Goal: Transaction & Acquisition: Book appointment/travel/reservation

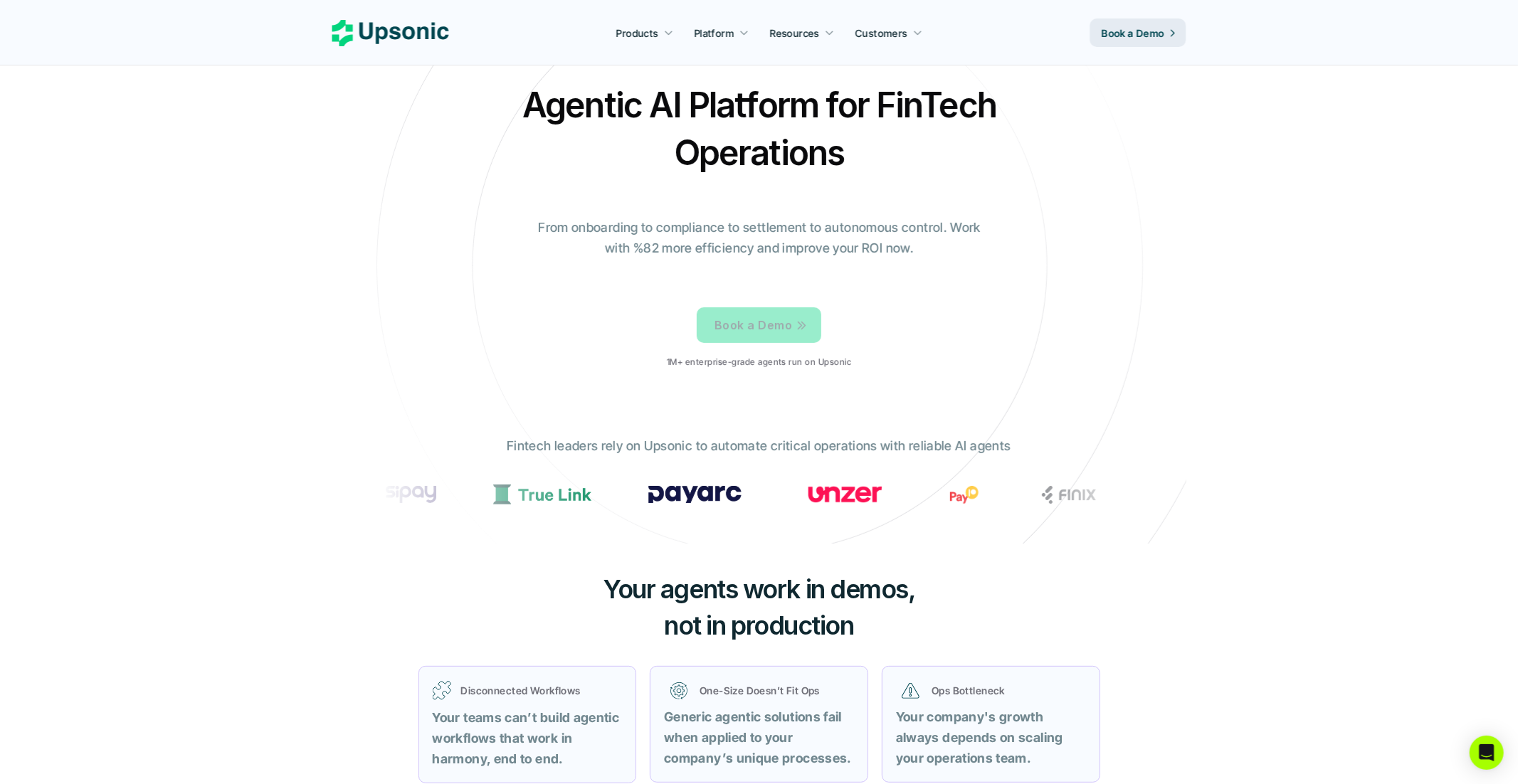
click at [738, 322] on p "Book a Demo" at bounding box center [754, 325] width 78 height 21
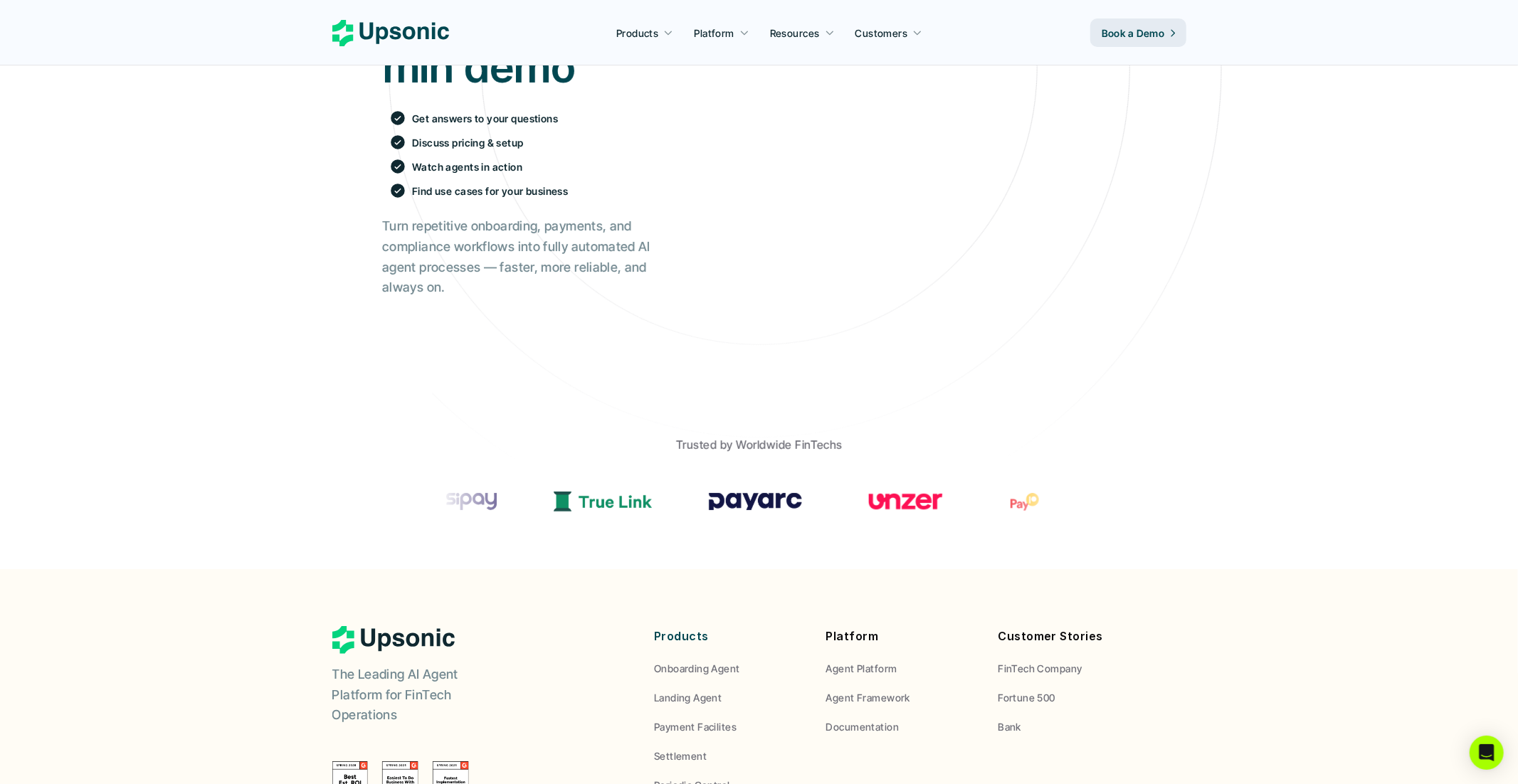
scroll to position [236, 0]
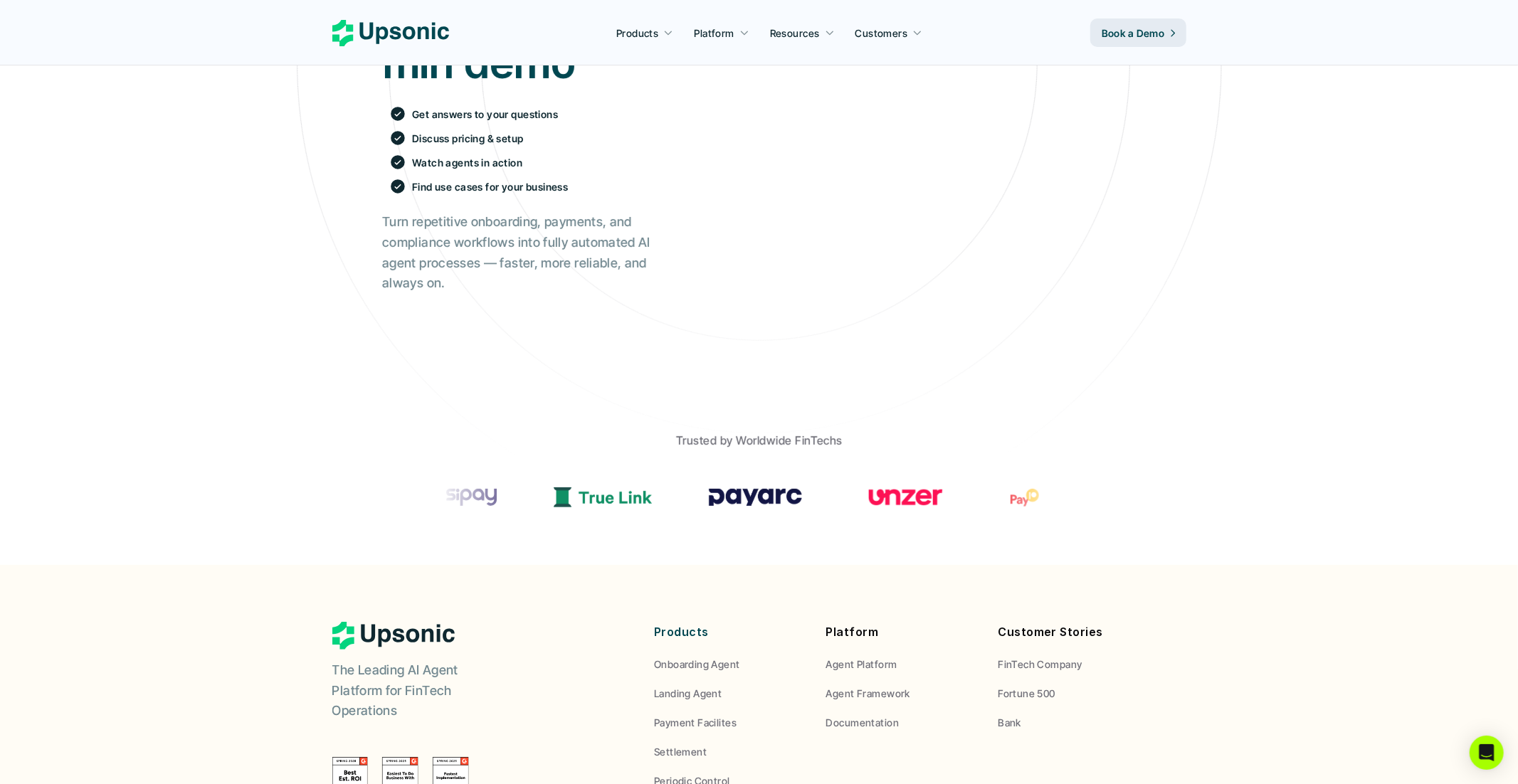
click at [595, 389] on div "Book a 30 min demo Get answers to your questions Discuss pricing & setup Watch …" at bounding box center [759, 140] width 796 height 523
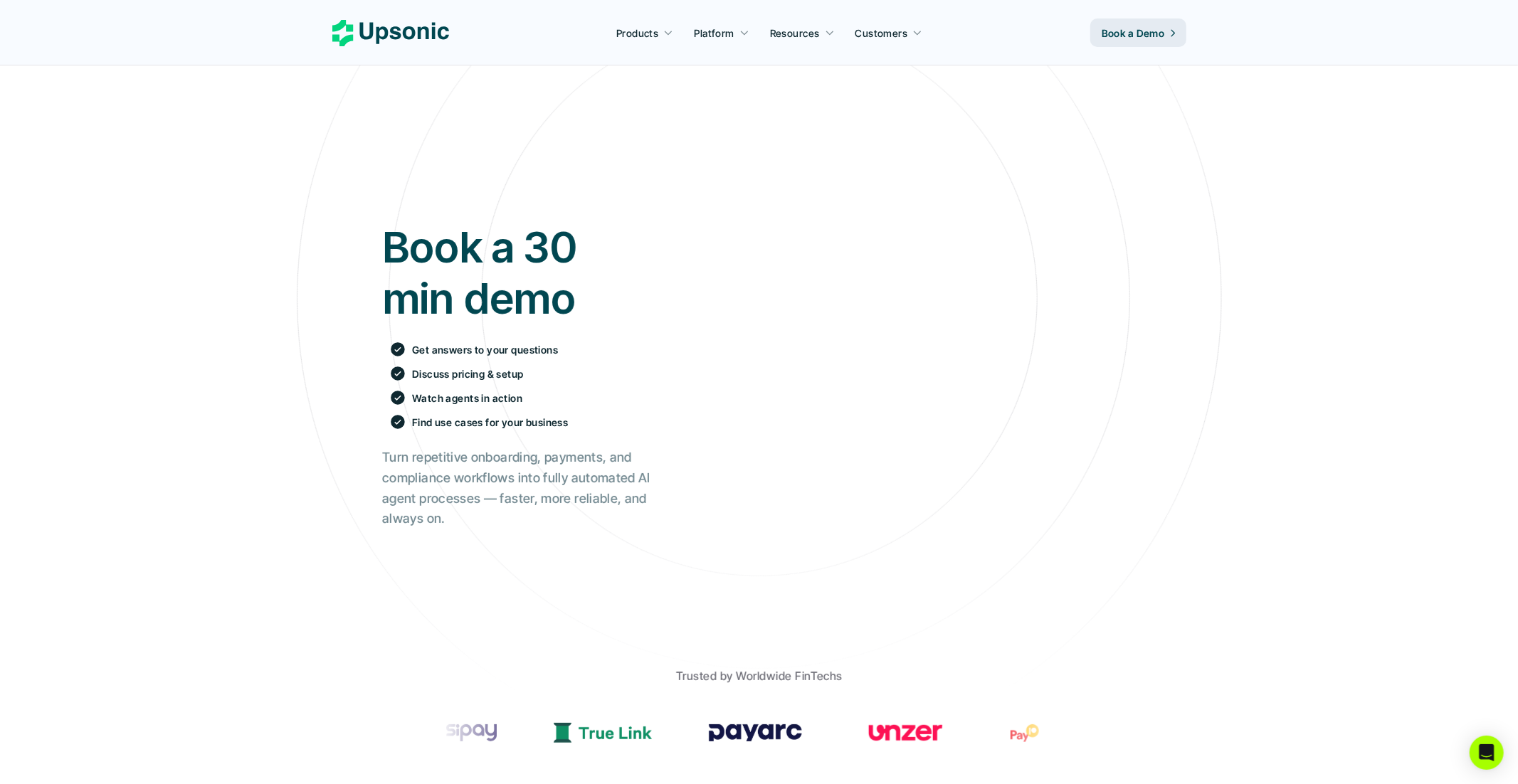
click at [388, 35] on icon at bounding box center [391, 33] width 117 height 26
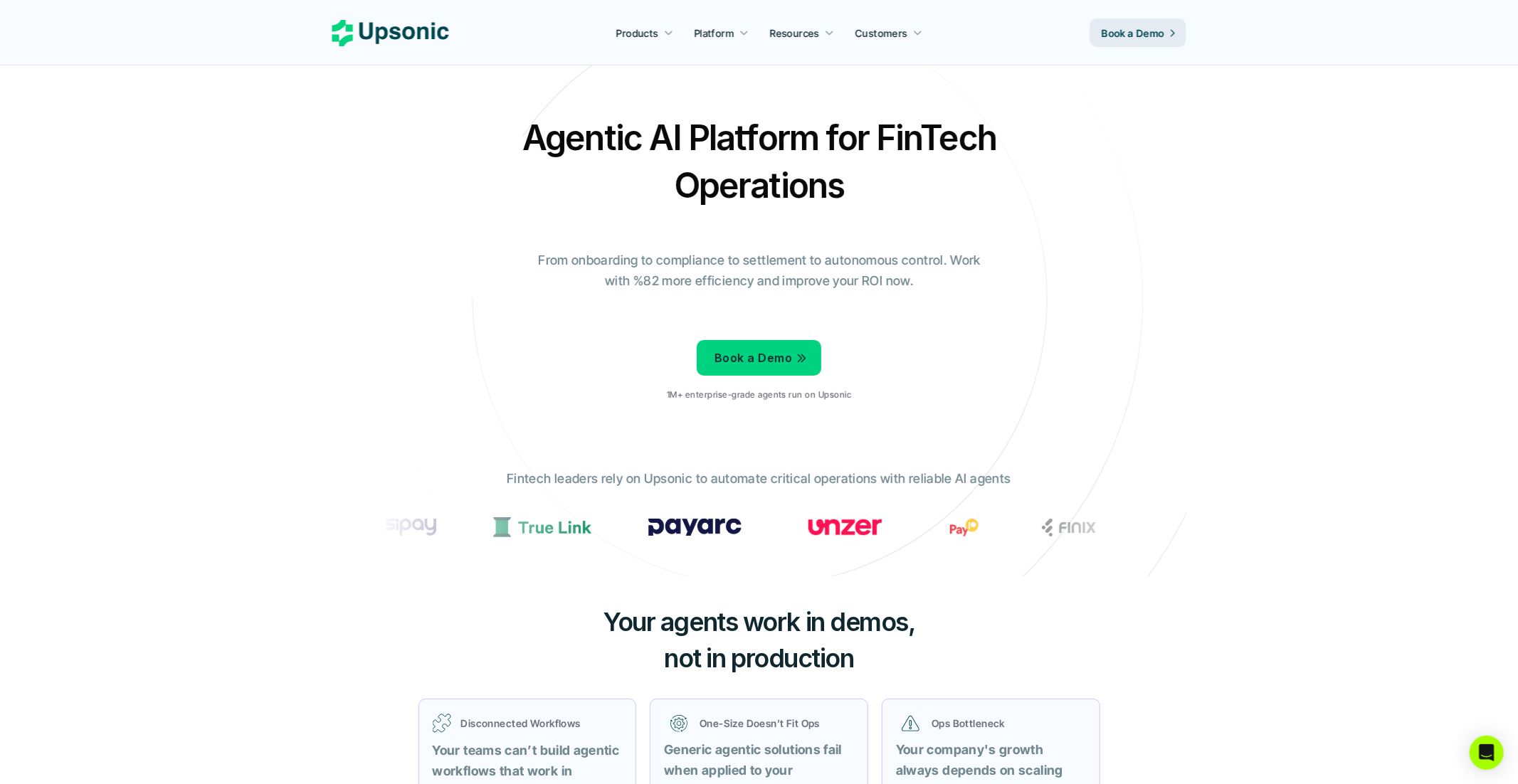
click at [481, 368] on div "Agentic AI Platform for FinTech Operations From onboarding to compliance to set…" at bounding box center [759, 263] width 832 height 299
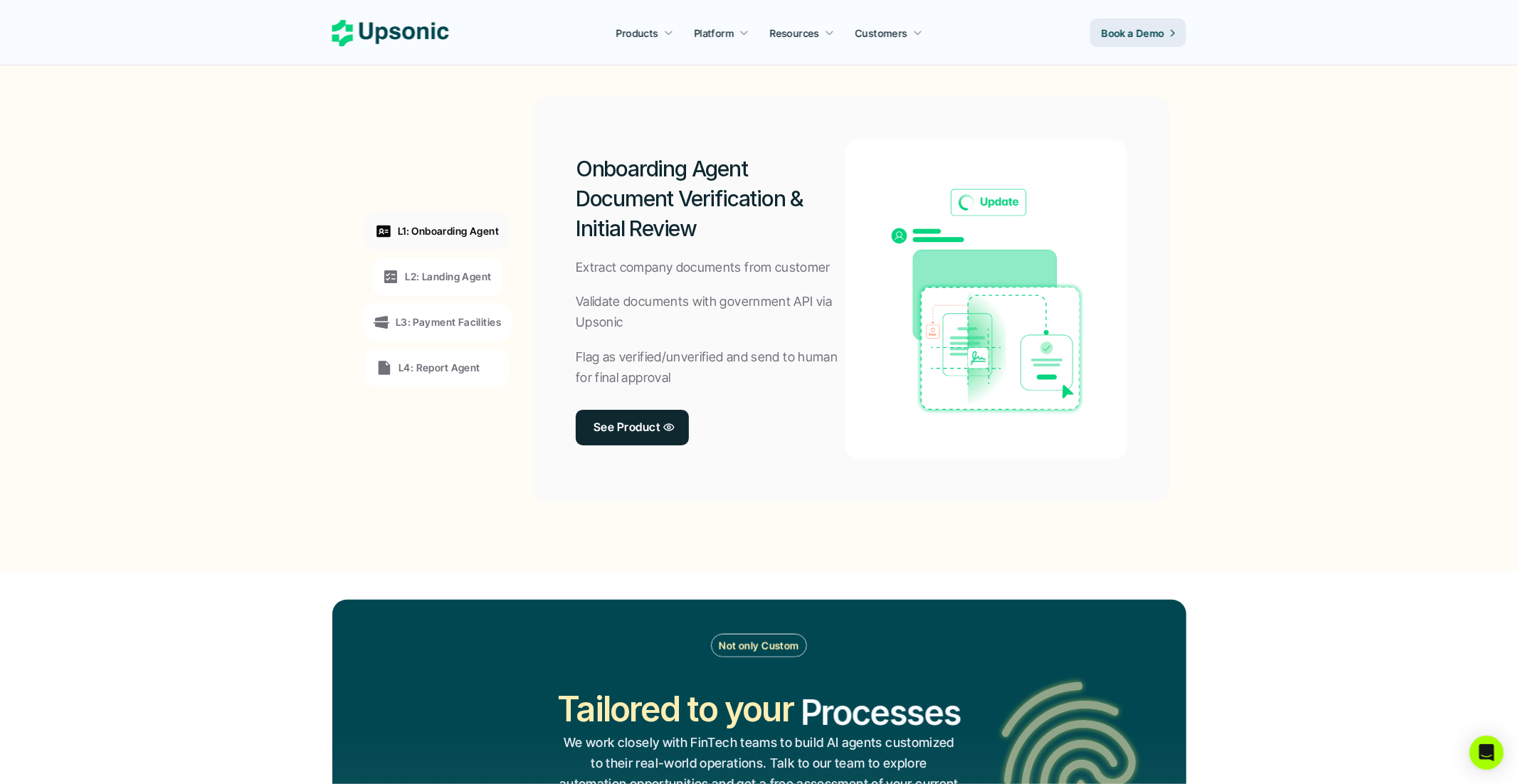
scroll to position [1065, 0]
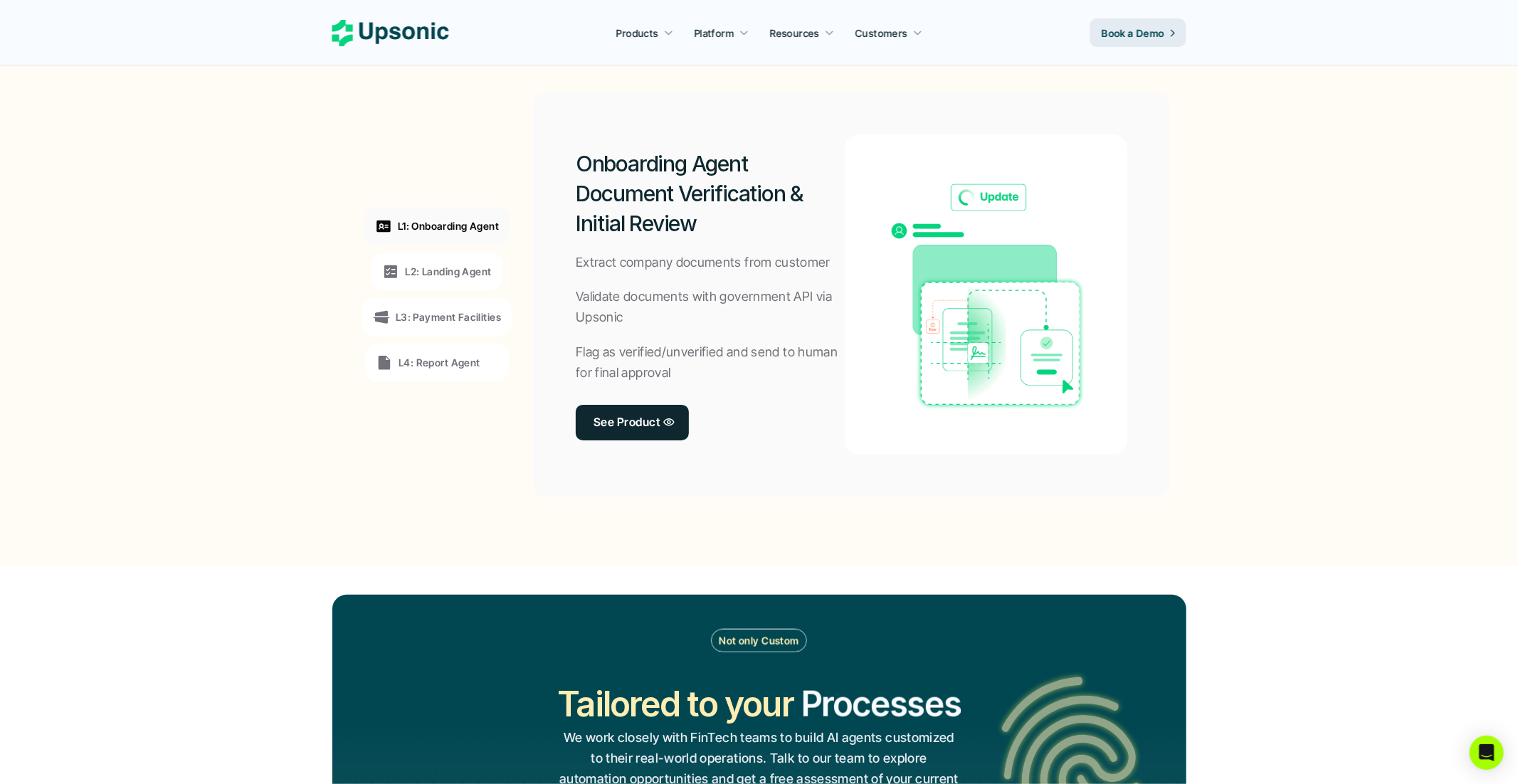
click at [454, 281] on div "L2: Landing Agent" at bounding box center [437, 272] width 130 height 38
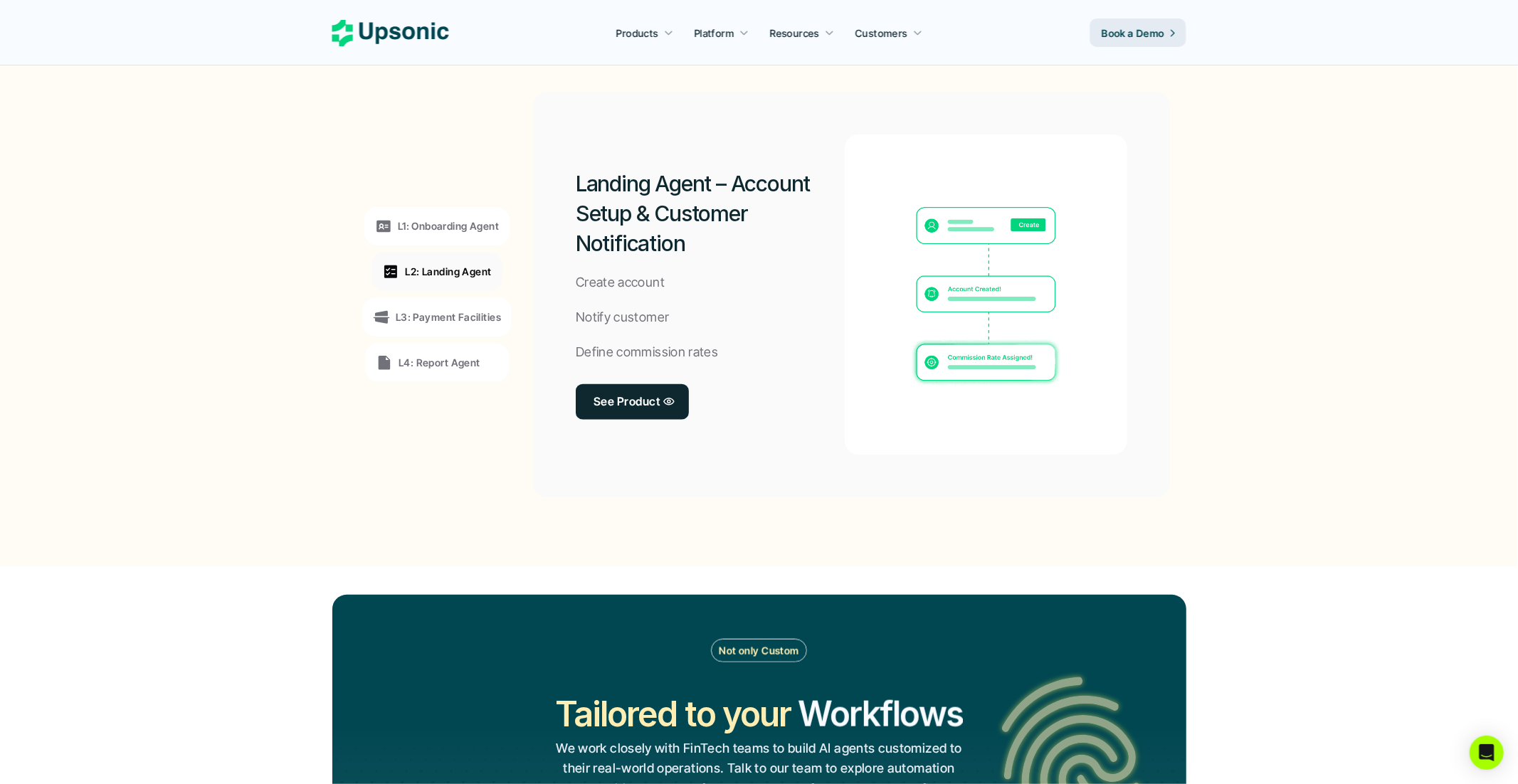
click at [449, 310] on p "L3: Payment Facilities" at bounding box center [448, 317] width 105 height 15
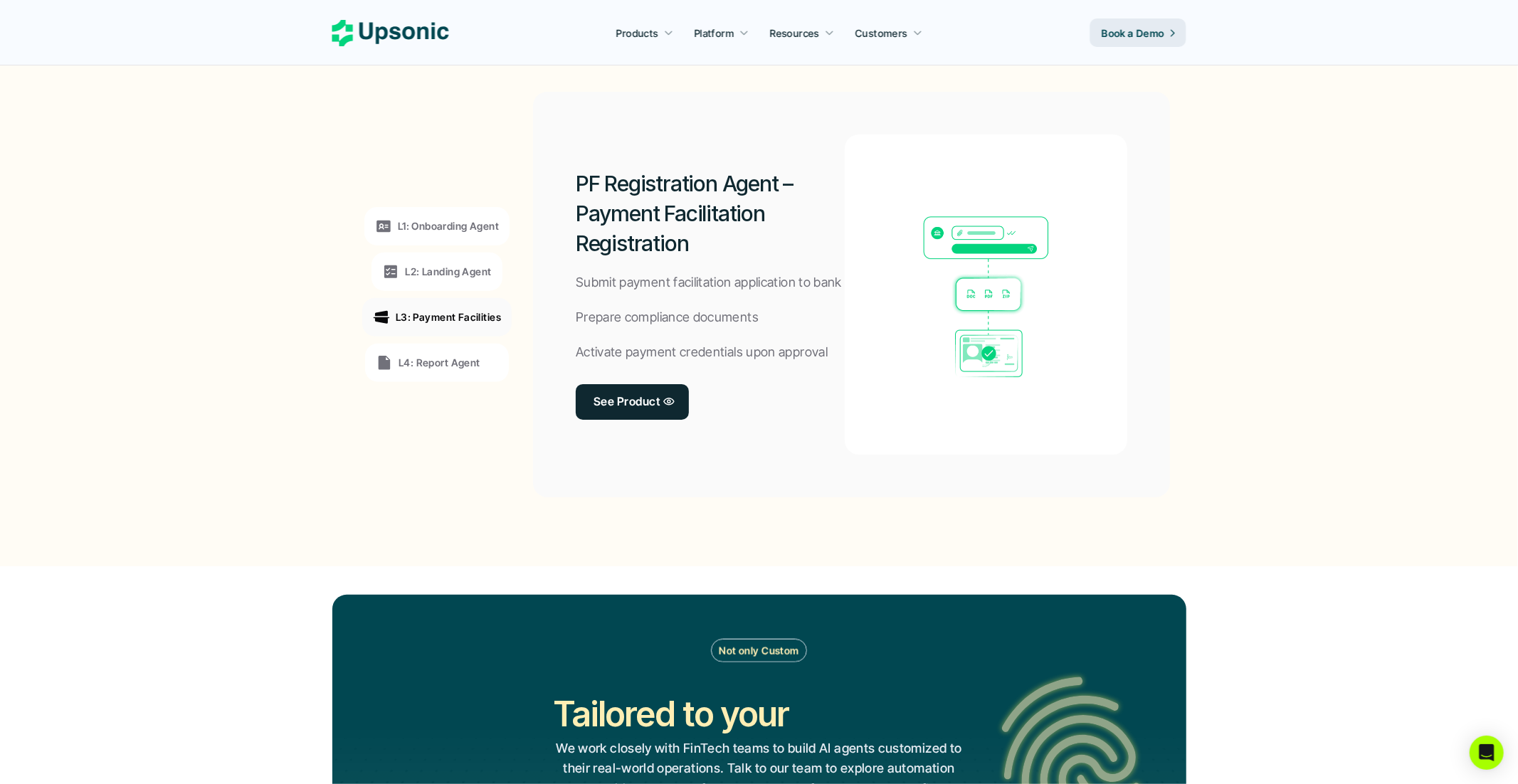
click at [457, 348] on div "L4: Report Agent" at bounding box center [437, 363] width 144 height 38
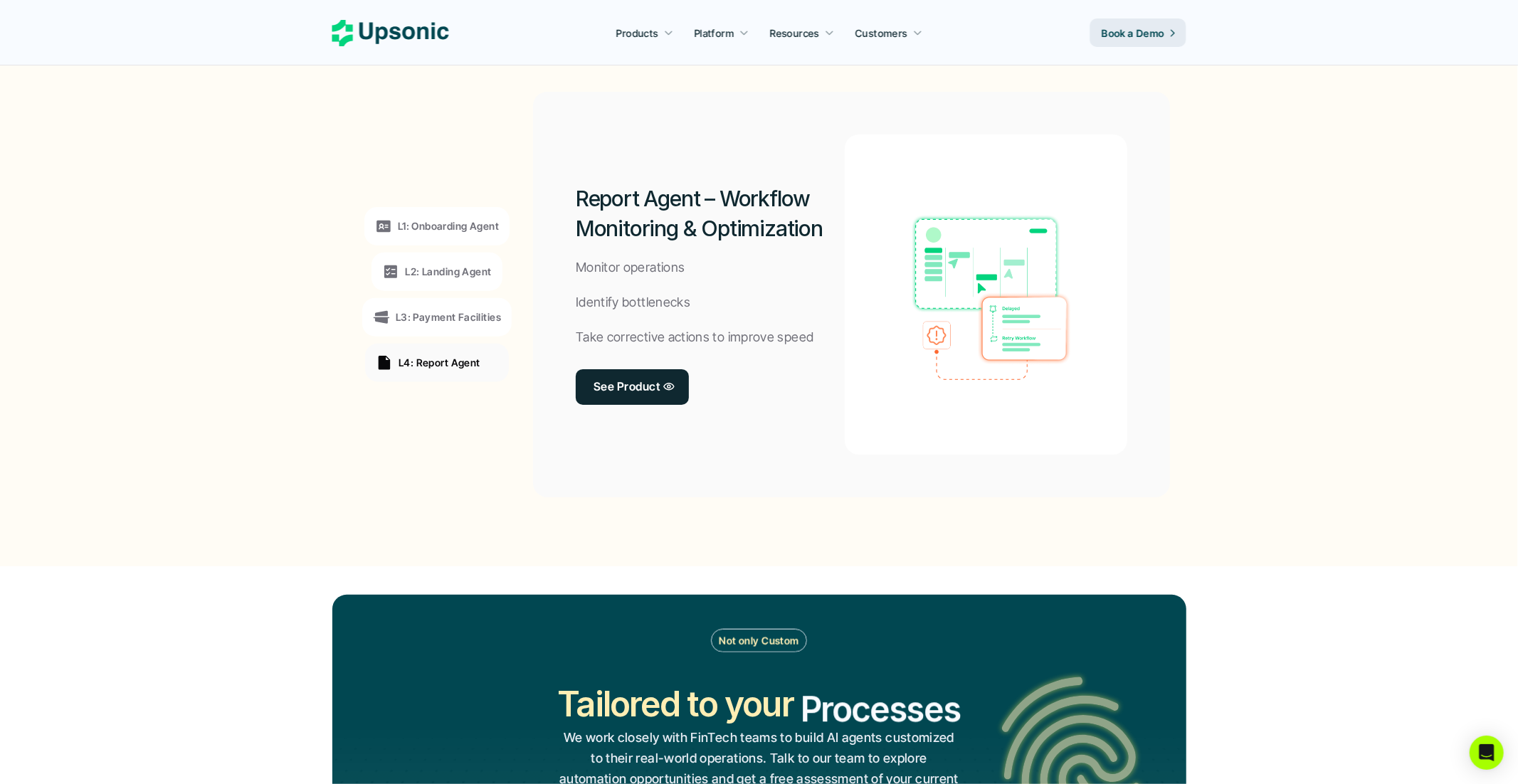
click at [479, 431] on div "L1: Onboarding Agent L2: Landing Agent L3: Payment Facilities L4: Report Agent" at bounding box center [438, 295] width 196 height 385
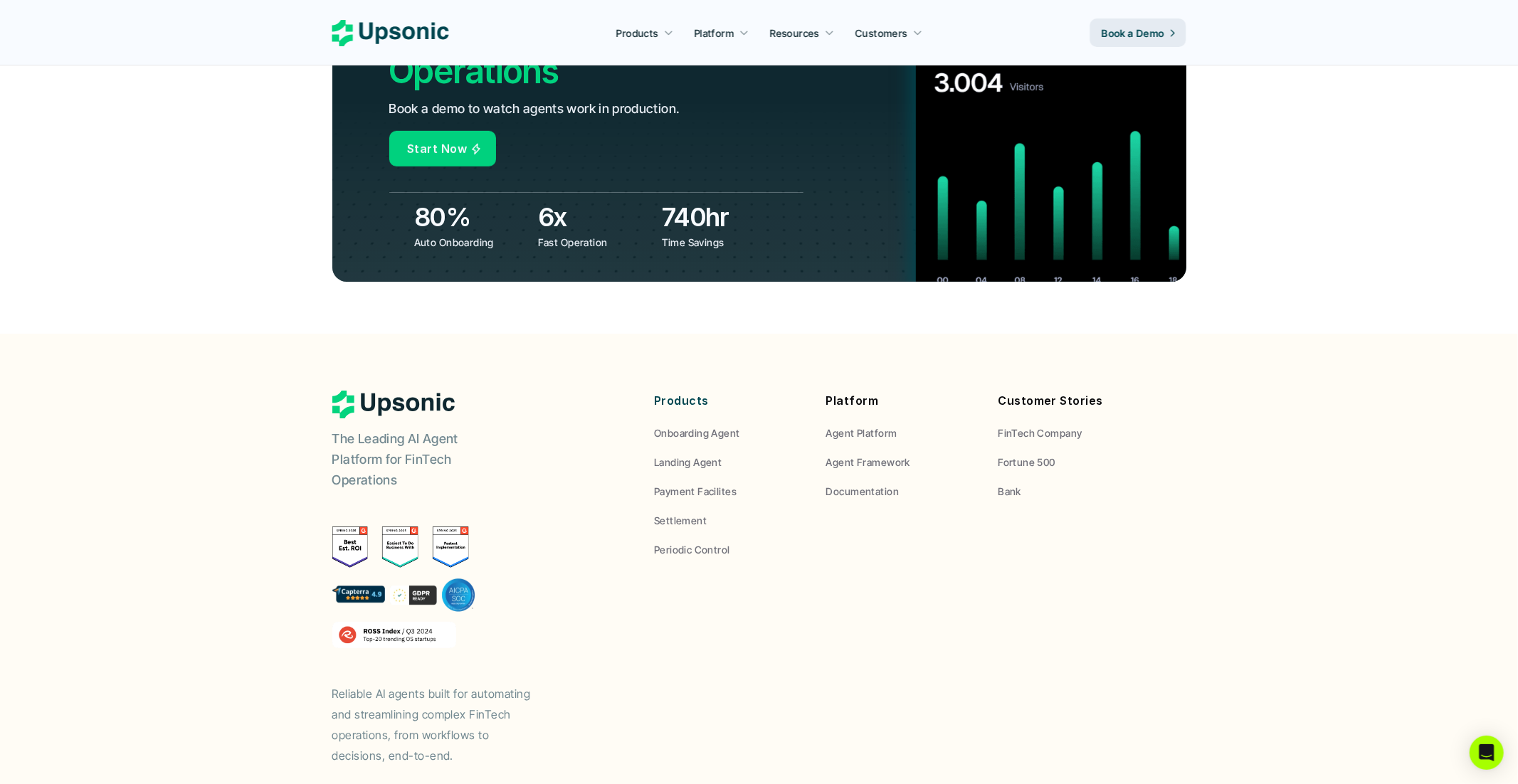
scroll to position [5158, 0]
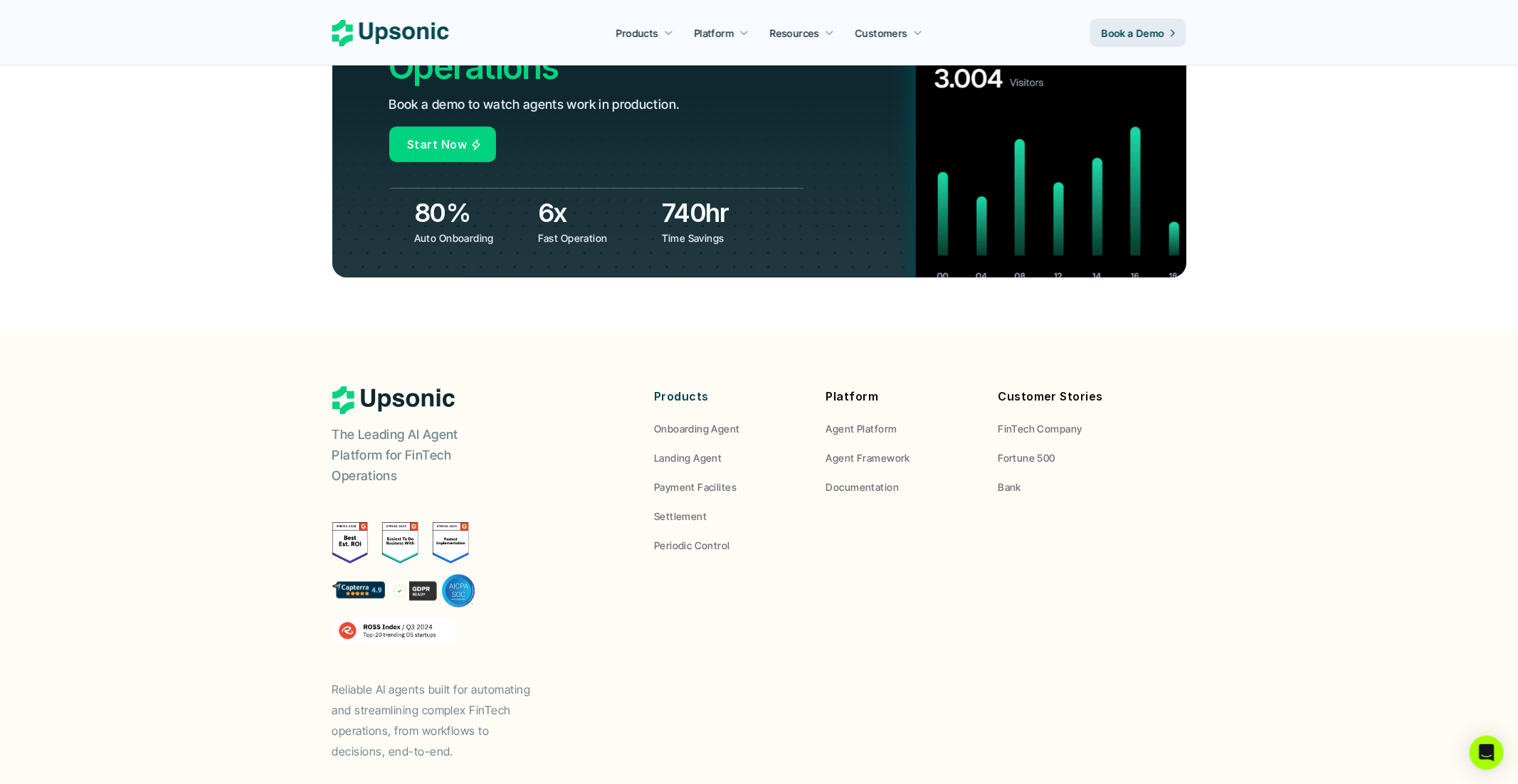
click at [523, 387] on div "The Leading AI Agent Platform for FinTech Operations Reliable AI agents built f…" at bounding box center [475, 573] width 285 height 375
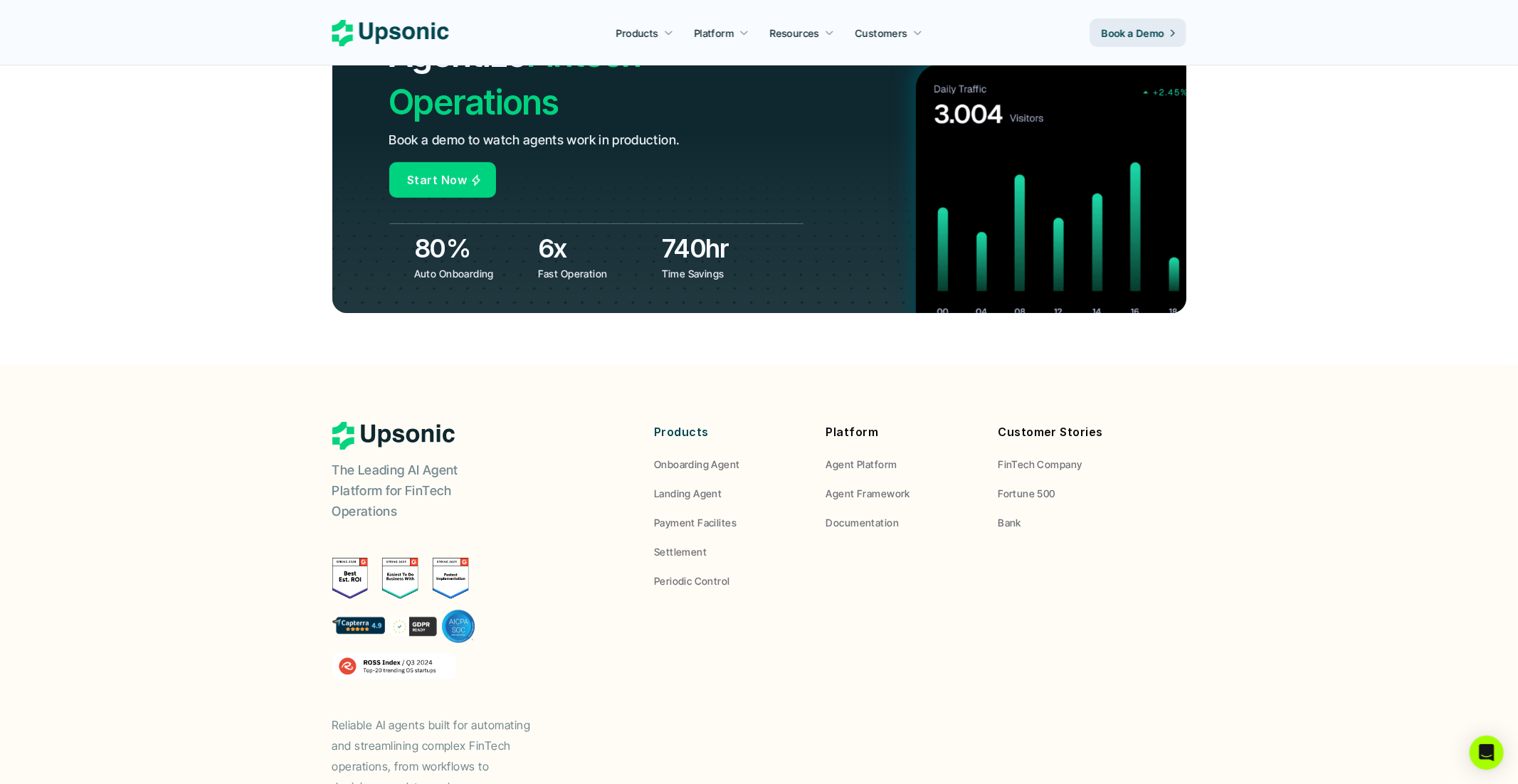
scroll to position [5121, 0]
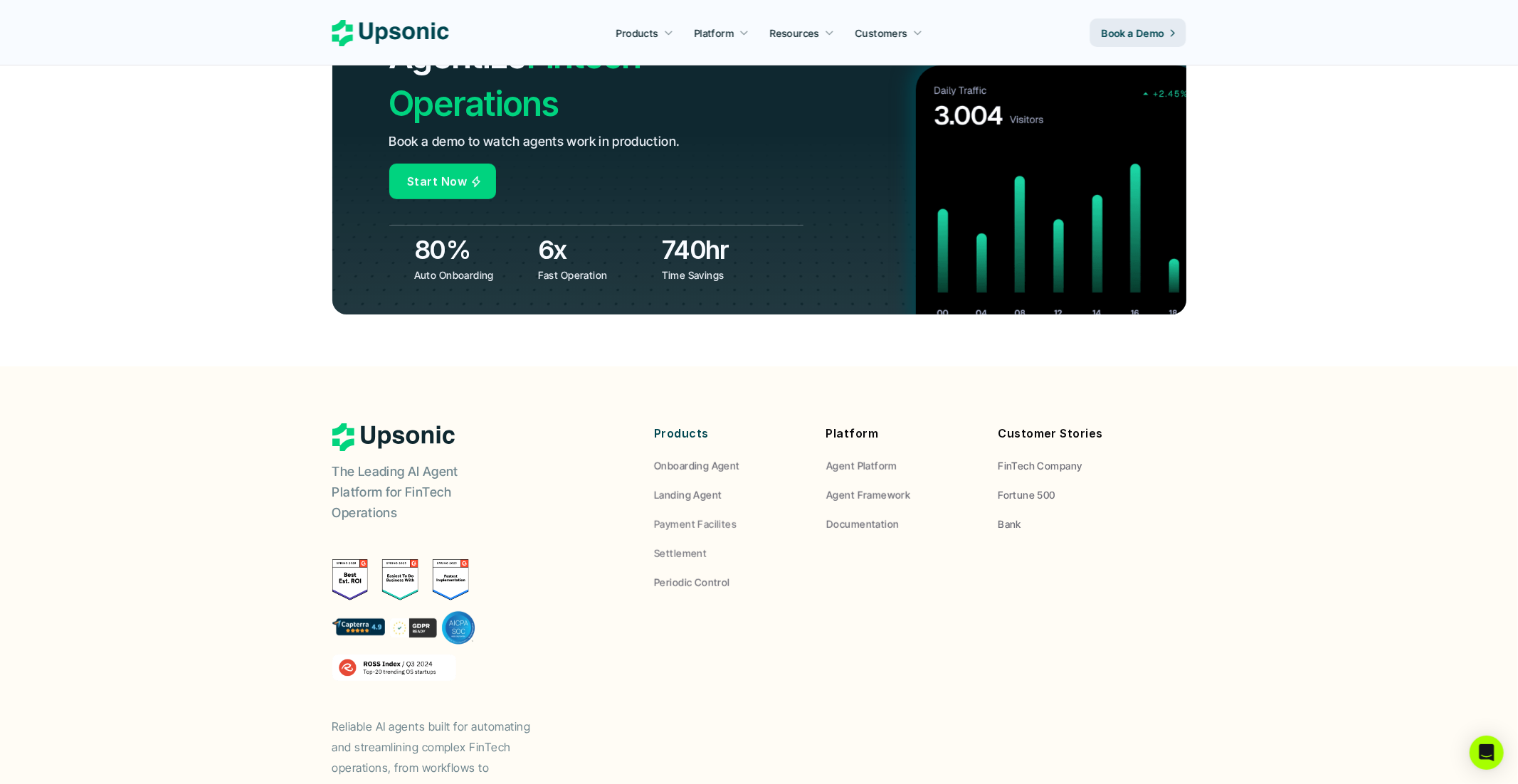
click at [866, 506] on div "Products Onboarding Agent Landing Agent Payment Facilites Settlement Periodic C…" at bounding box center [900, 506] width 495 height 167
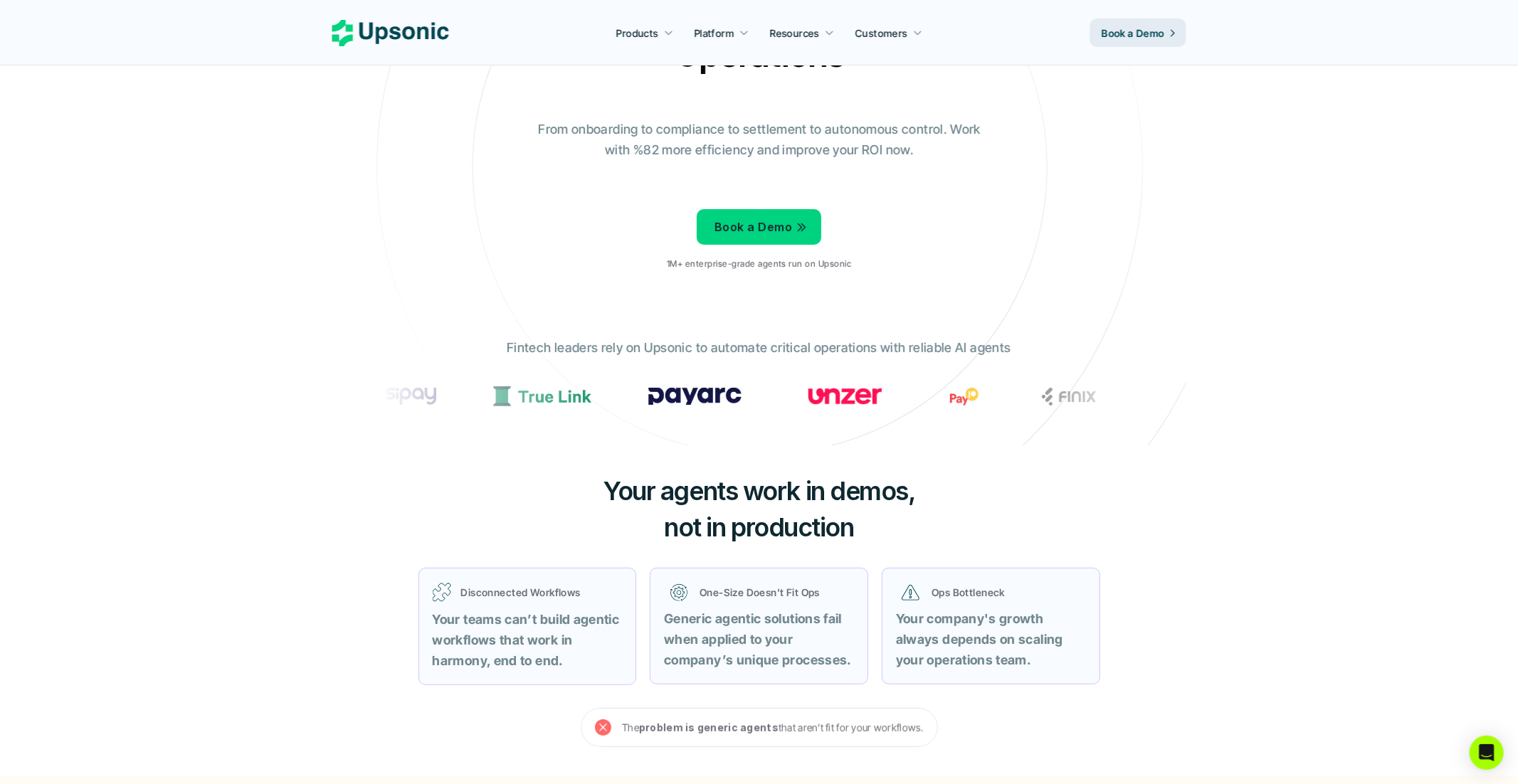
scroll to position [0, 0]
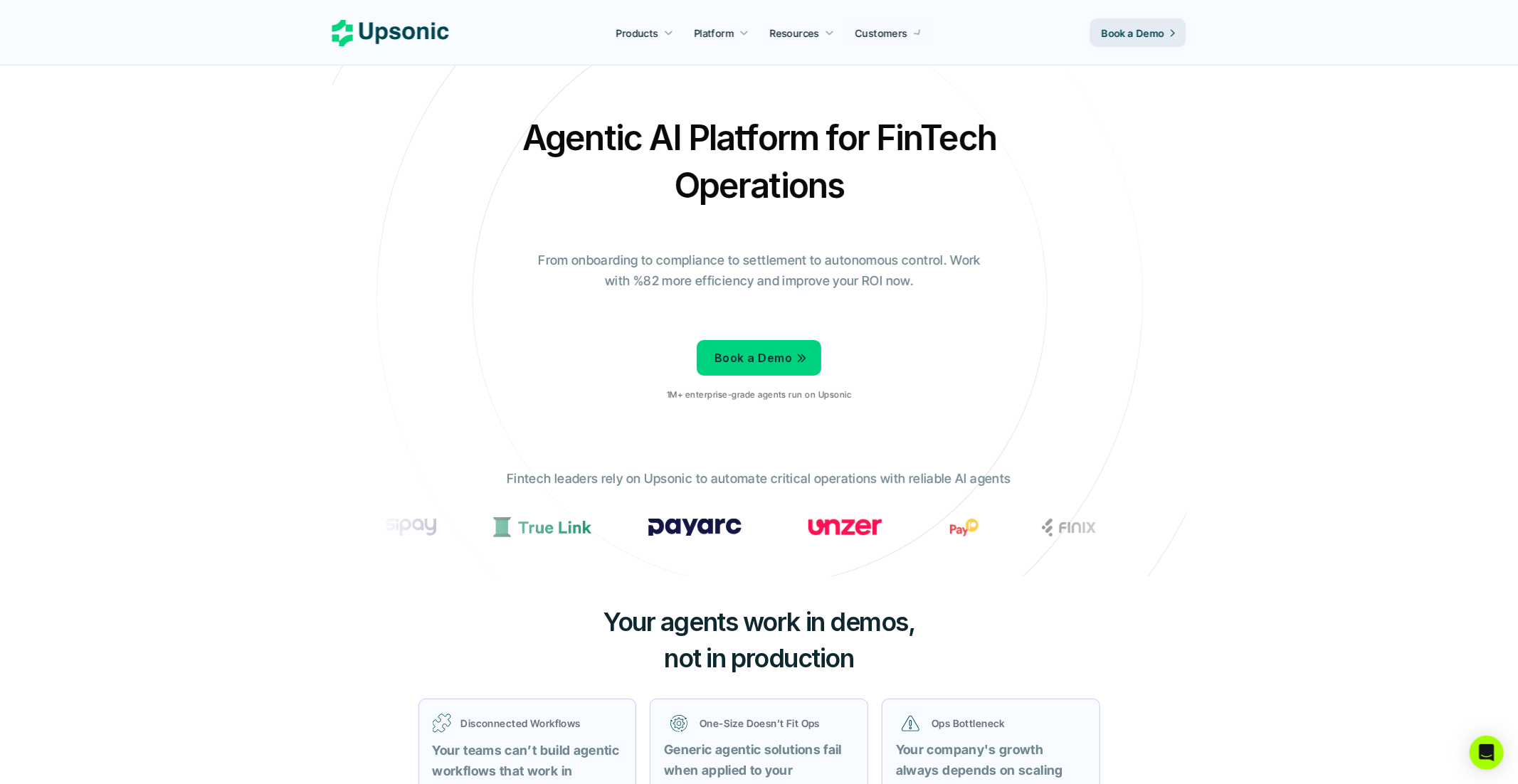
click at [559, 231] on div "Agentic AI Platform for FinTech Operations From onboarding to compliance to set…" at bounding box center [759, 263] width 832 height 299
click at [1137, 36] on p "Book a Demo" at bounding box center [1132, 33] width 63 height 15
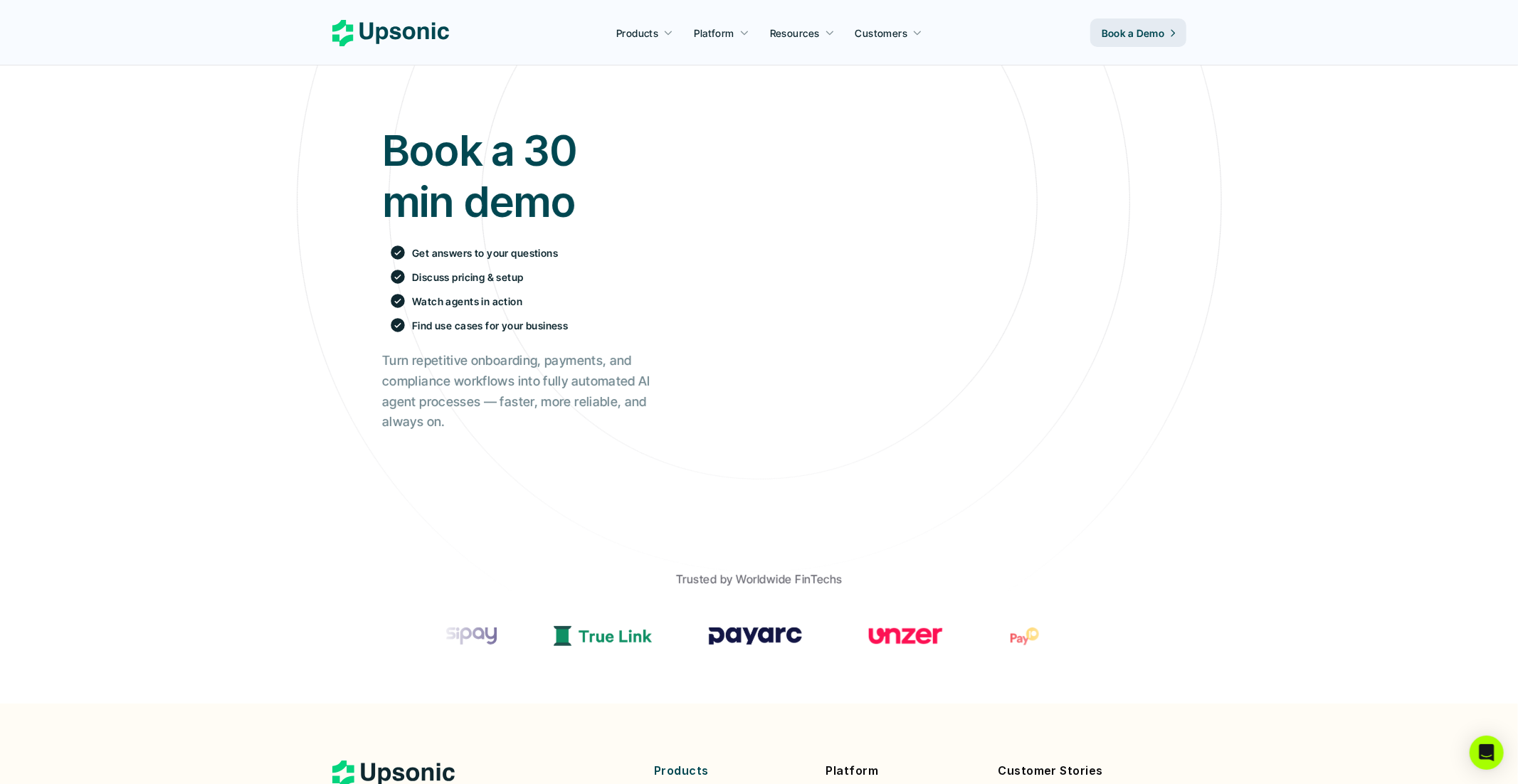
scroll to position [98, 0]
click at [498, 403] on h2 "Turn repetitive onboarding, payments, and compliance workflows into fully autom…" at bounding box center [516, 391] width 268 height 82
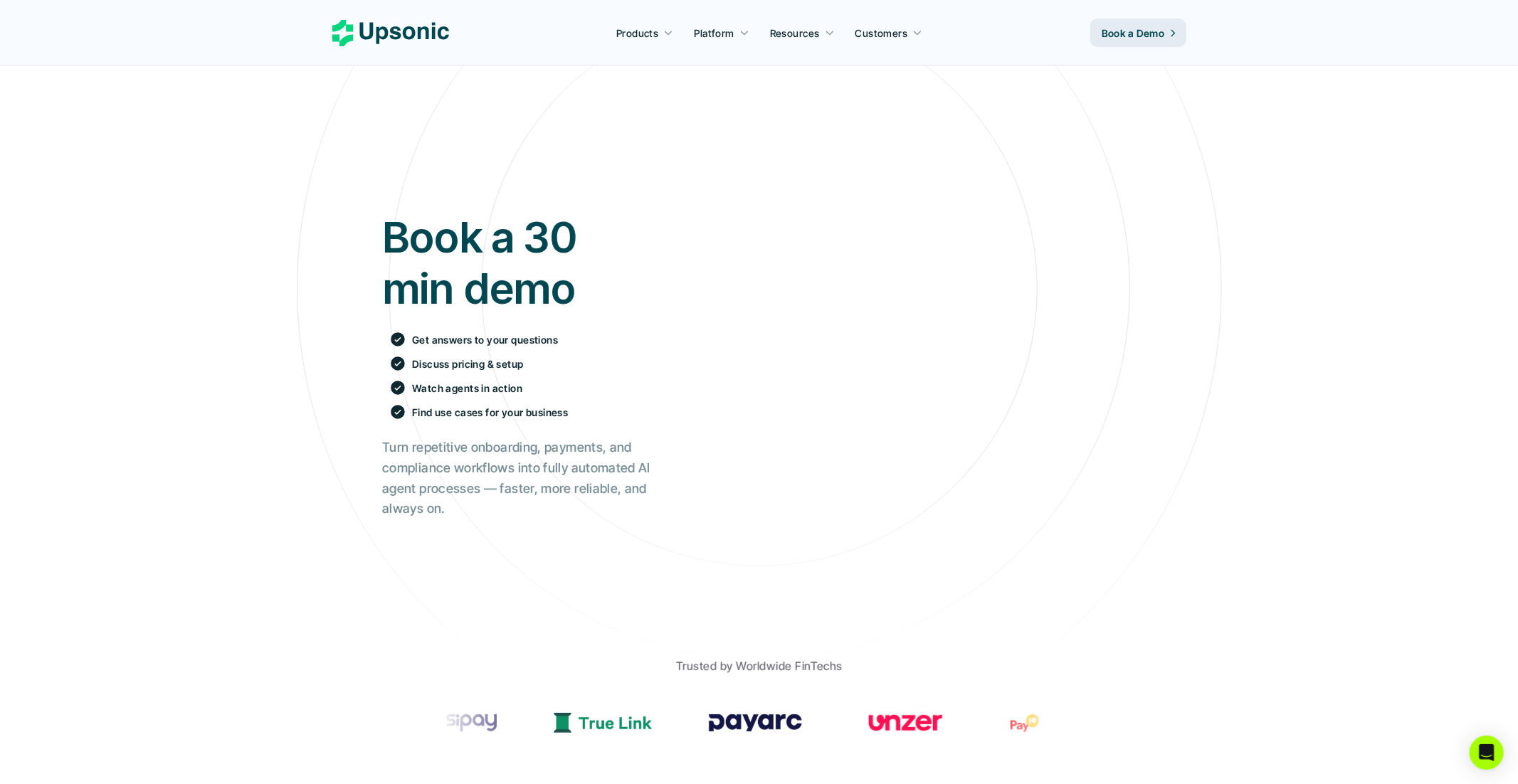
scroll to position [0, 0]
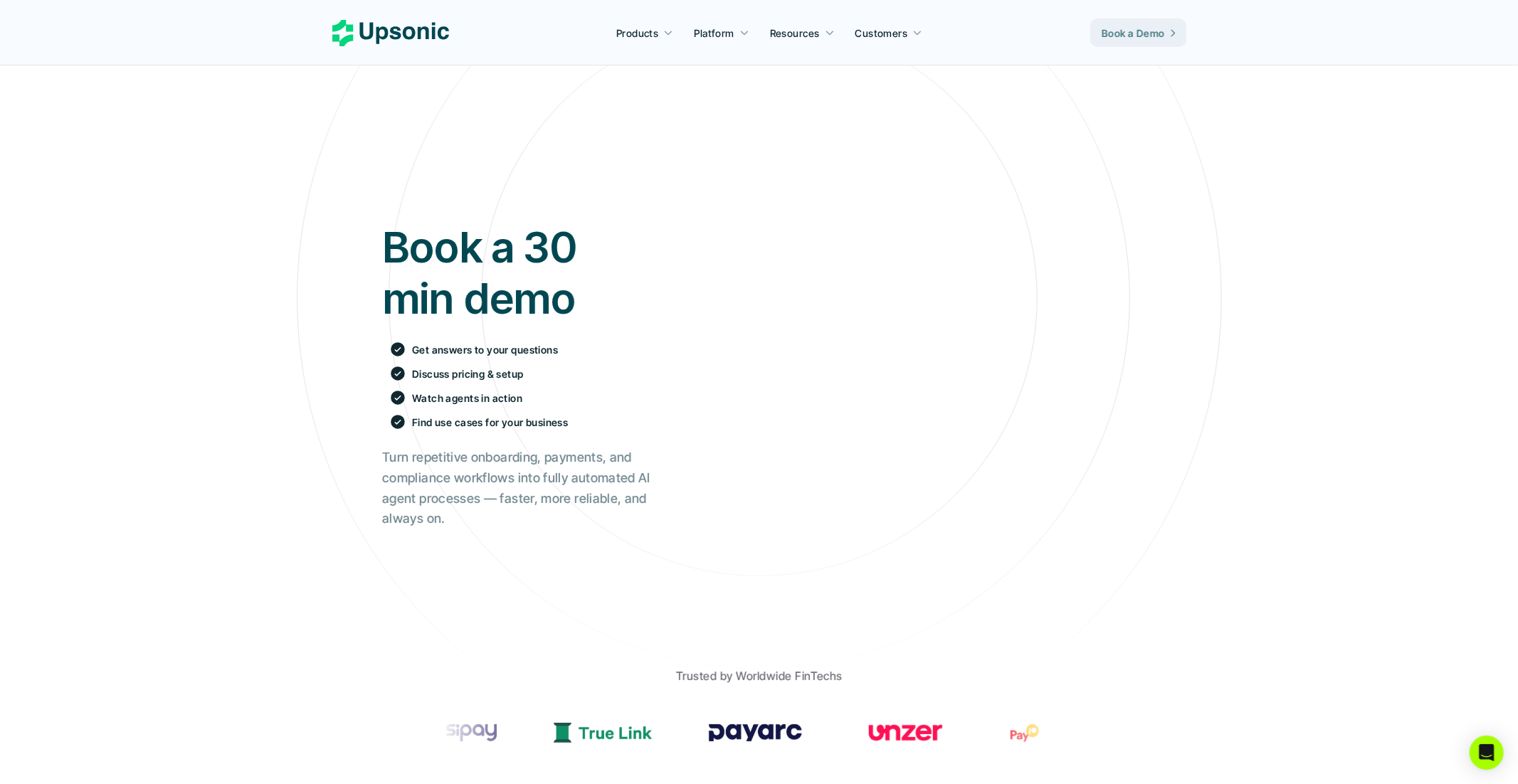
click at [377, 35] on use at bounding box center [391, 33] width 117 height 26
